Goal: Transaction & Acquisition: Purchase product/service

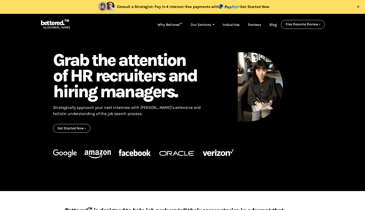
click at [199, 25] on link "Our Services" at bounding box center [203, 25] width 32 height 10
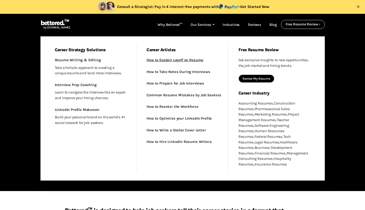
click at [168, 57] on p "How to Explain Layoff on Resume" at bounding box center [183, 60] width 72 height 6
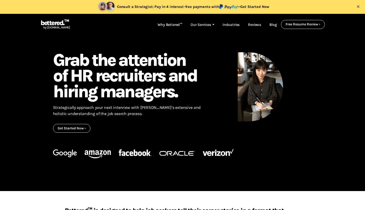
click at [78, 129] on link "Get Started Now ›" at bounding box center [72, 128] width 28 height 4
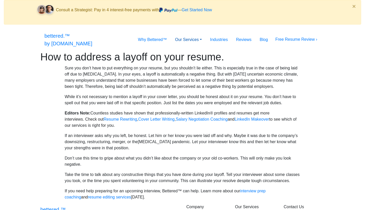
click at [197, 35] on link "Our Services" at bounding box center [188, 40] width 35 height 10
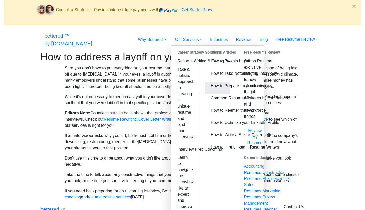
click at [211, 83] on p "How to Prepare for Job Interviews" at bounding box center [217, 86] width 13 height 6
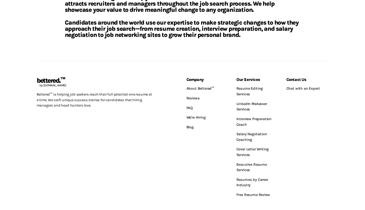
scroll to position [197, 0]
